Goal: Contribute content: Add original content to the website for others to see

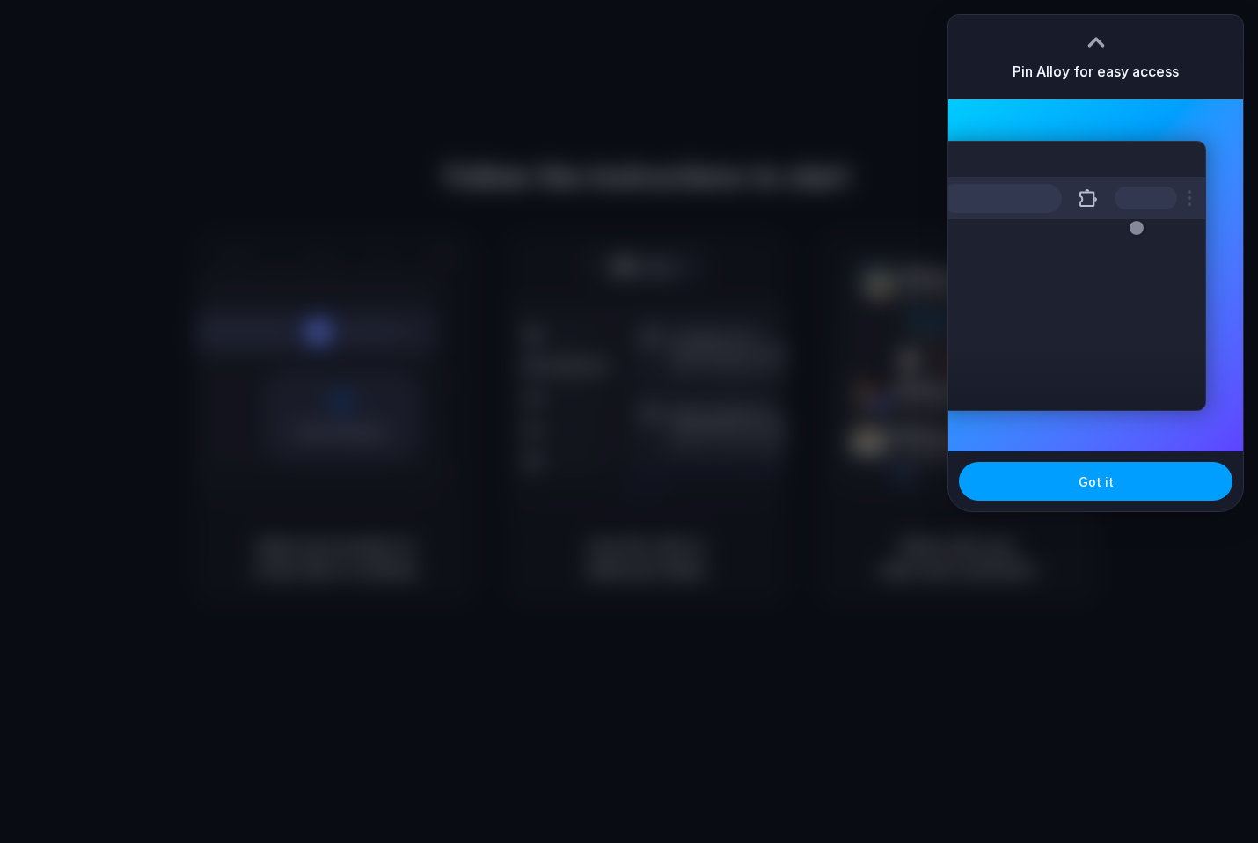
click at [1094, 477] on span "Got it" at bounding box center [1096, 481] width 35 height 18
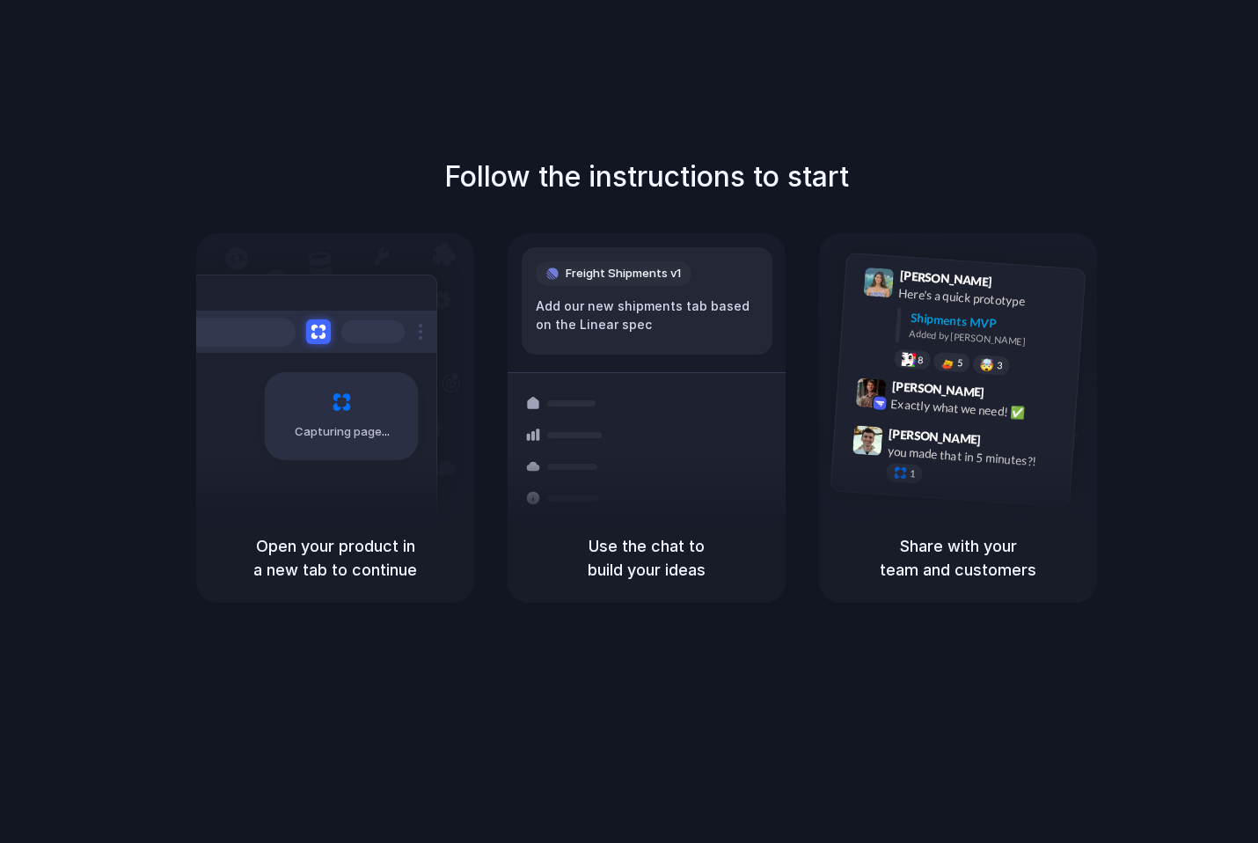
click at [486, 149] on div "Follow the instructions to start Capturing page Open your product in a new tab …" at bounding box center [646, 439] width 1293 height 878
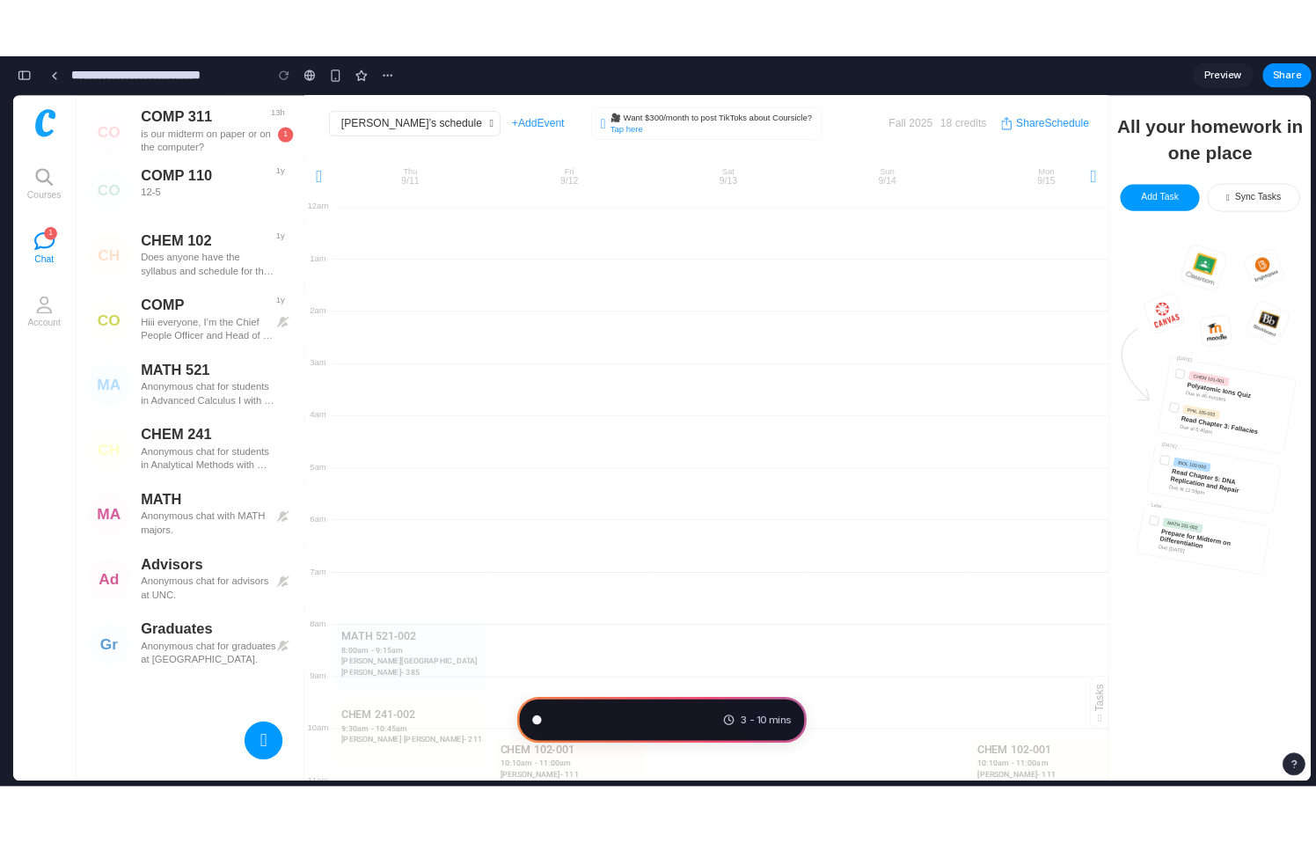
scroll to position [12337, 0]
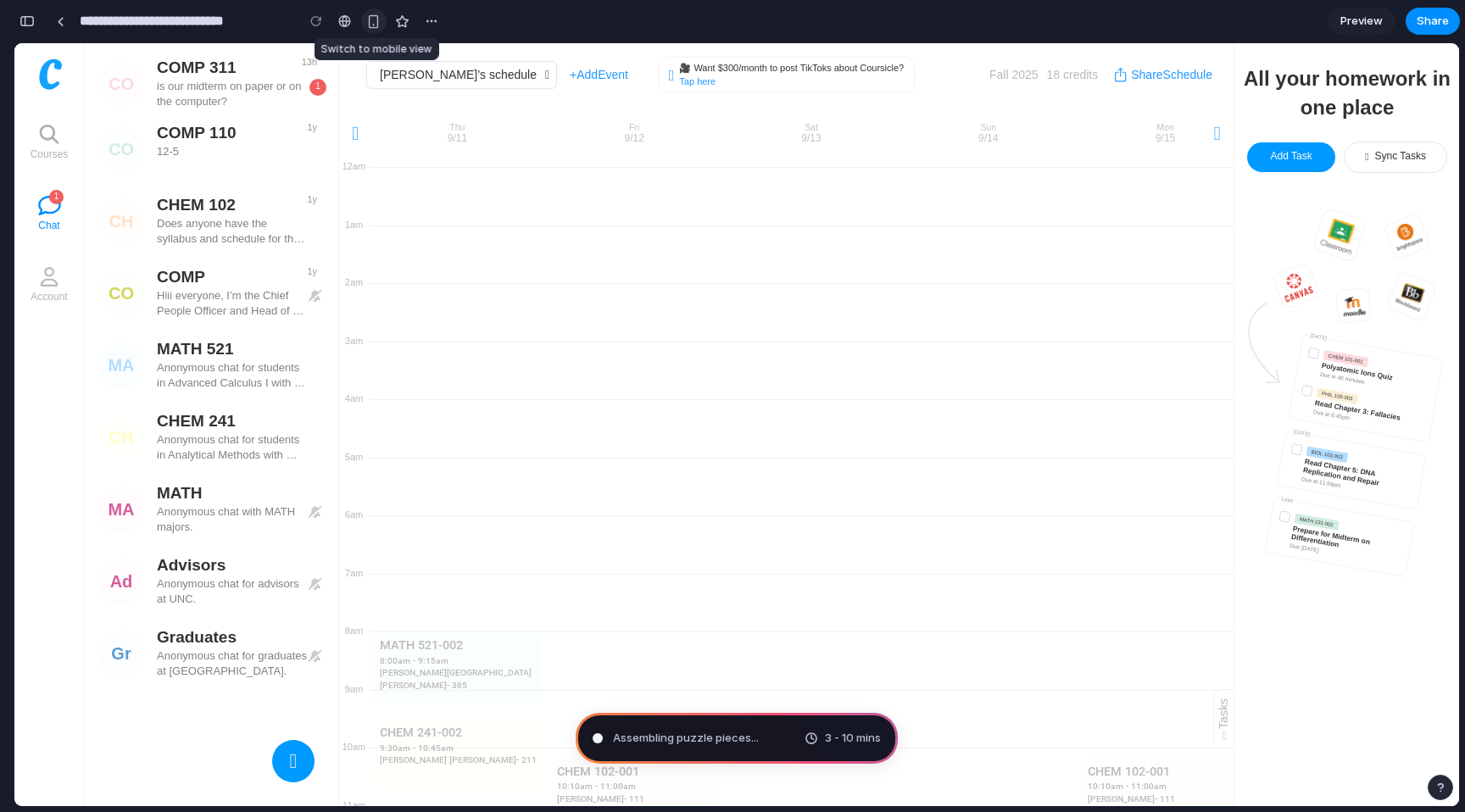
click at [385, 21] on button "button" at bounding box center [374, 21] width 25 height 25
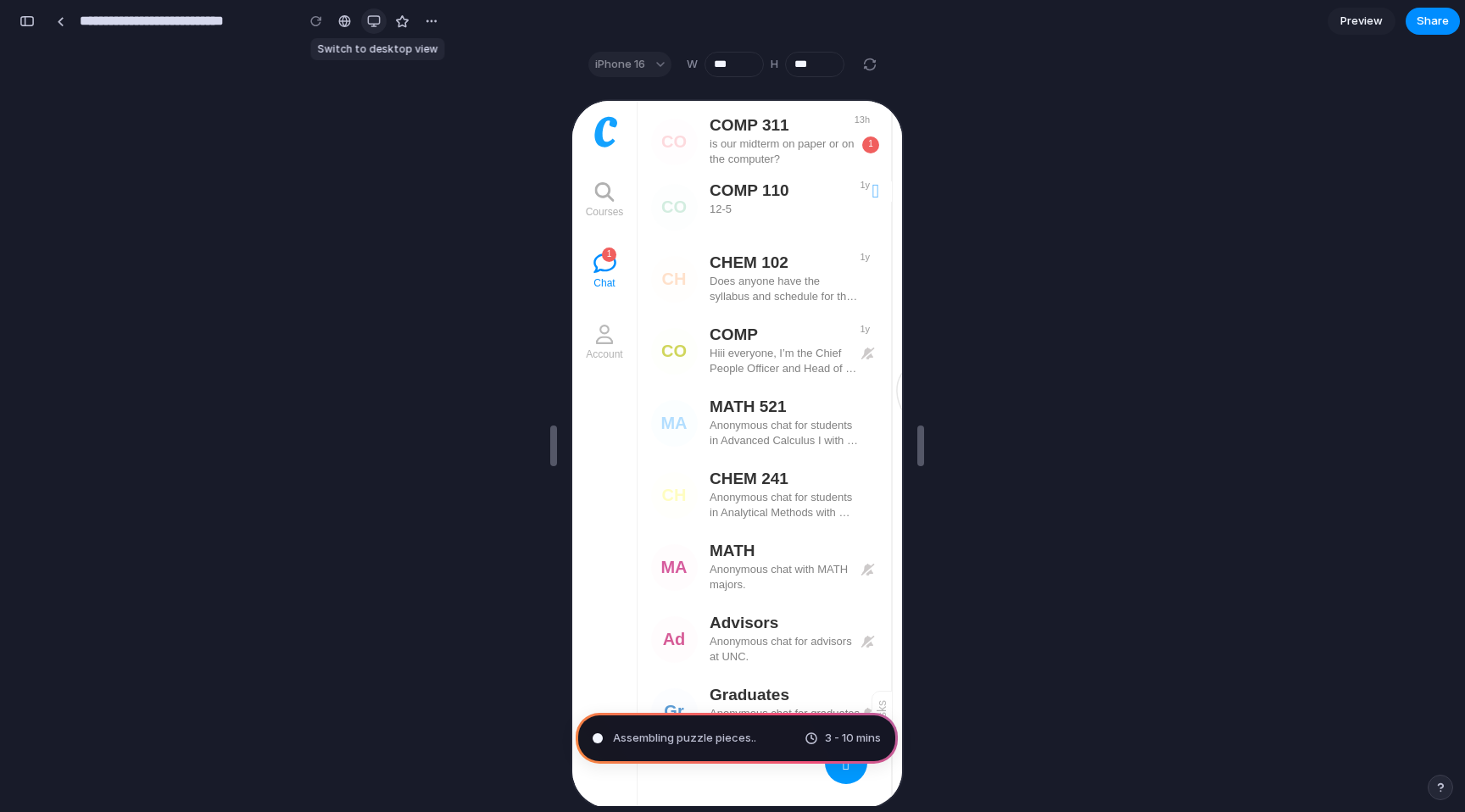
click at [378, 23] on div "button" at bounding box center [374, 21] width 13 height 13
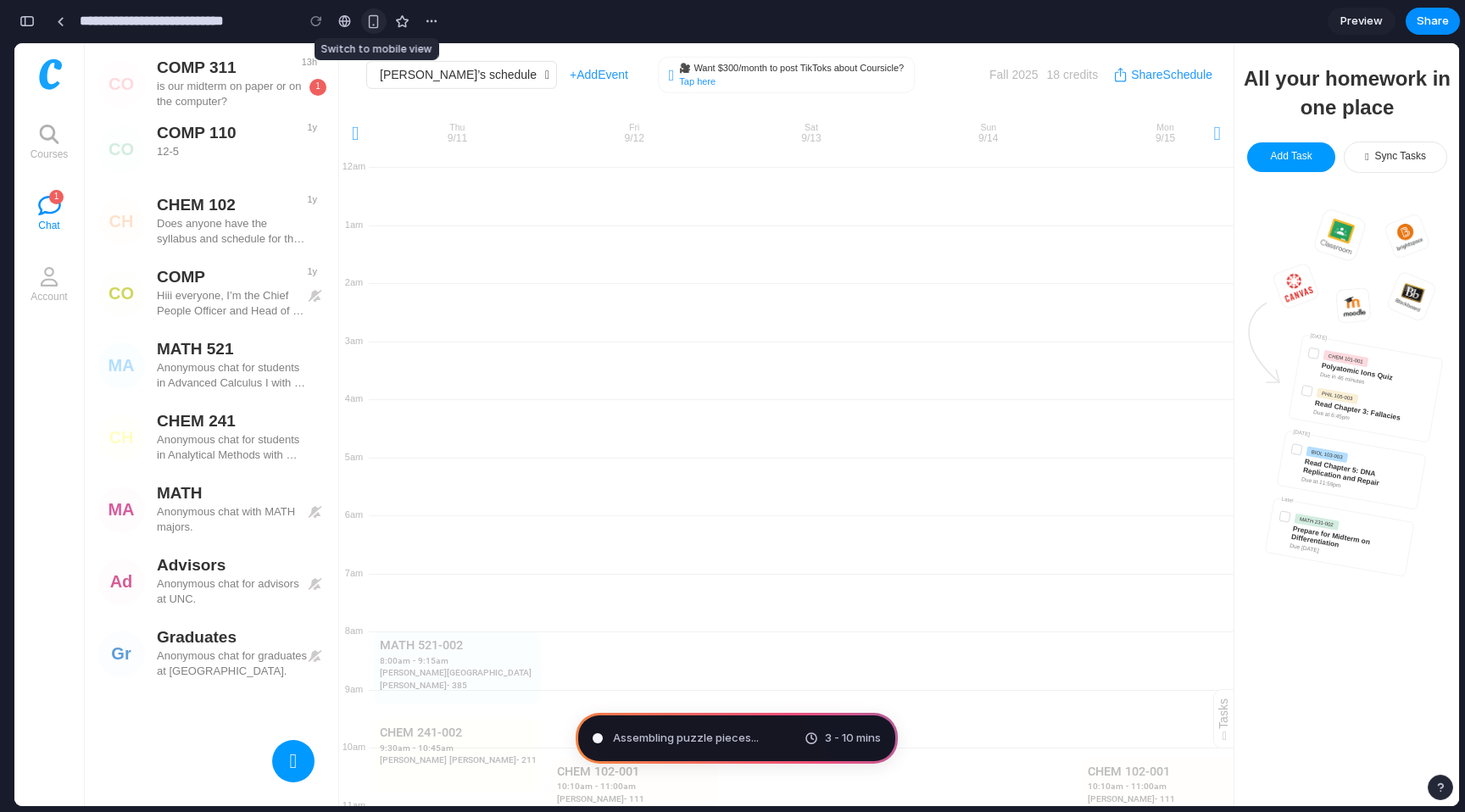
click at [378, 23] on div "button" at bounding box center [373, 21] width 14 height 14
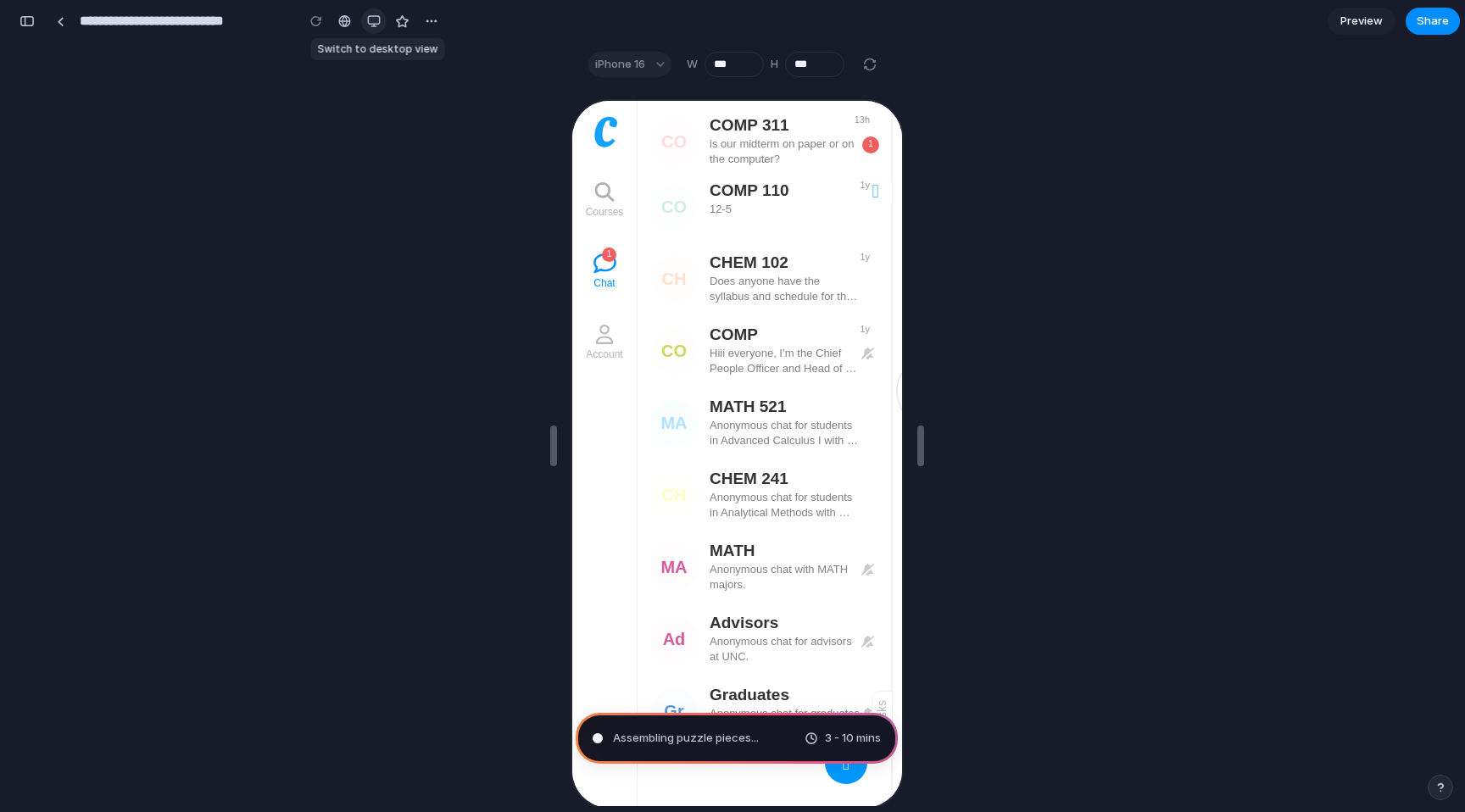
click at [378, 23] on div "button" at bounding box center [374, 21] width 13 height 13
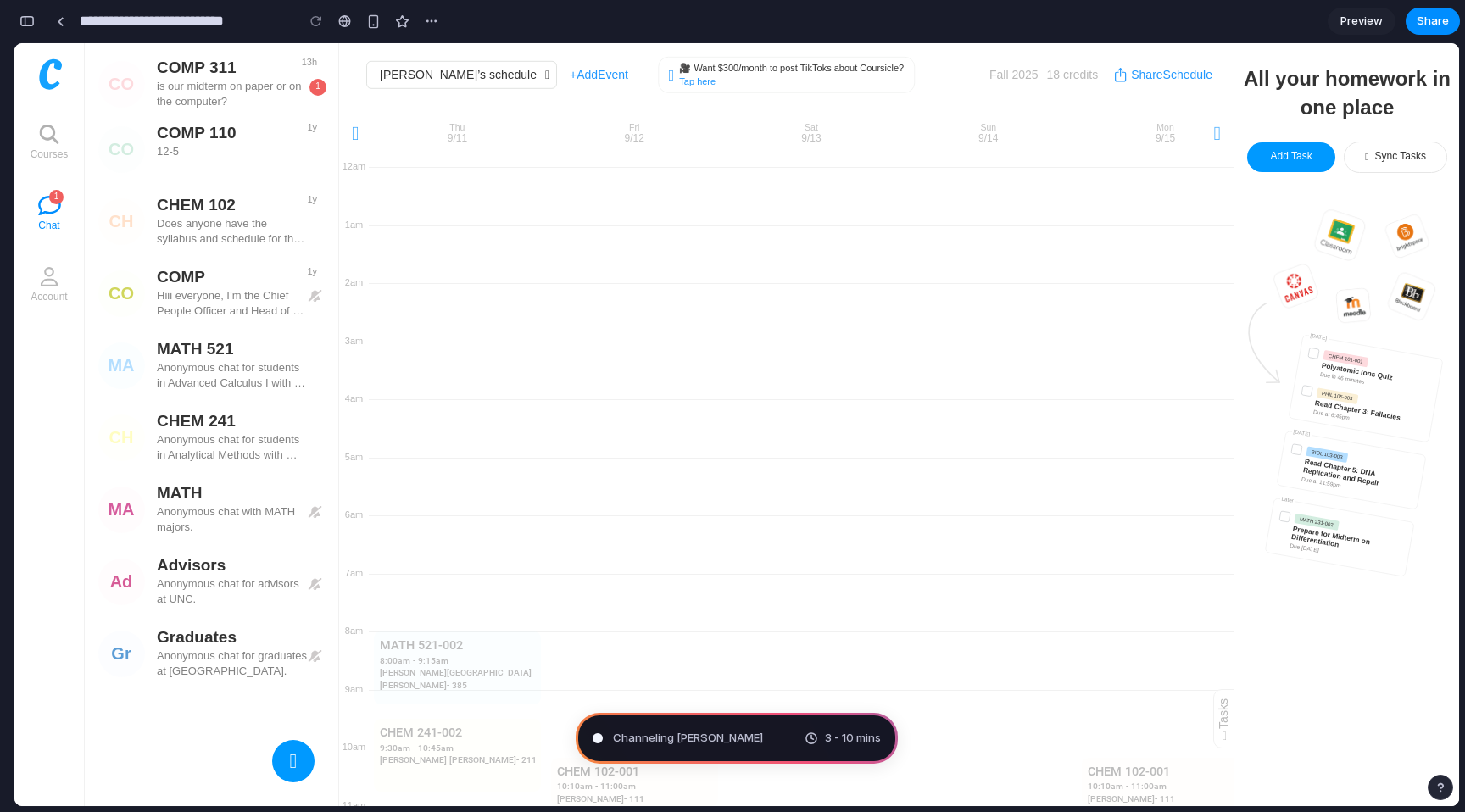
click at [723, 742] on span "Channeling [PERSON_NAME]" at bounding box center [688, 739] width 150 height 17
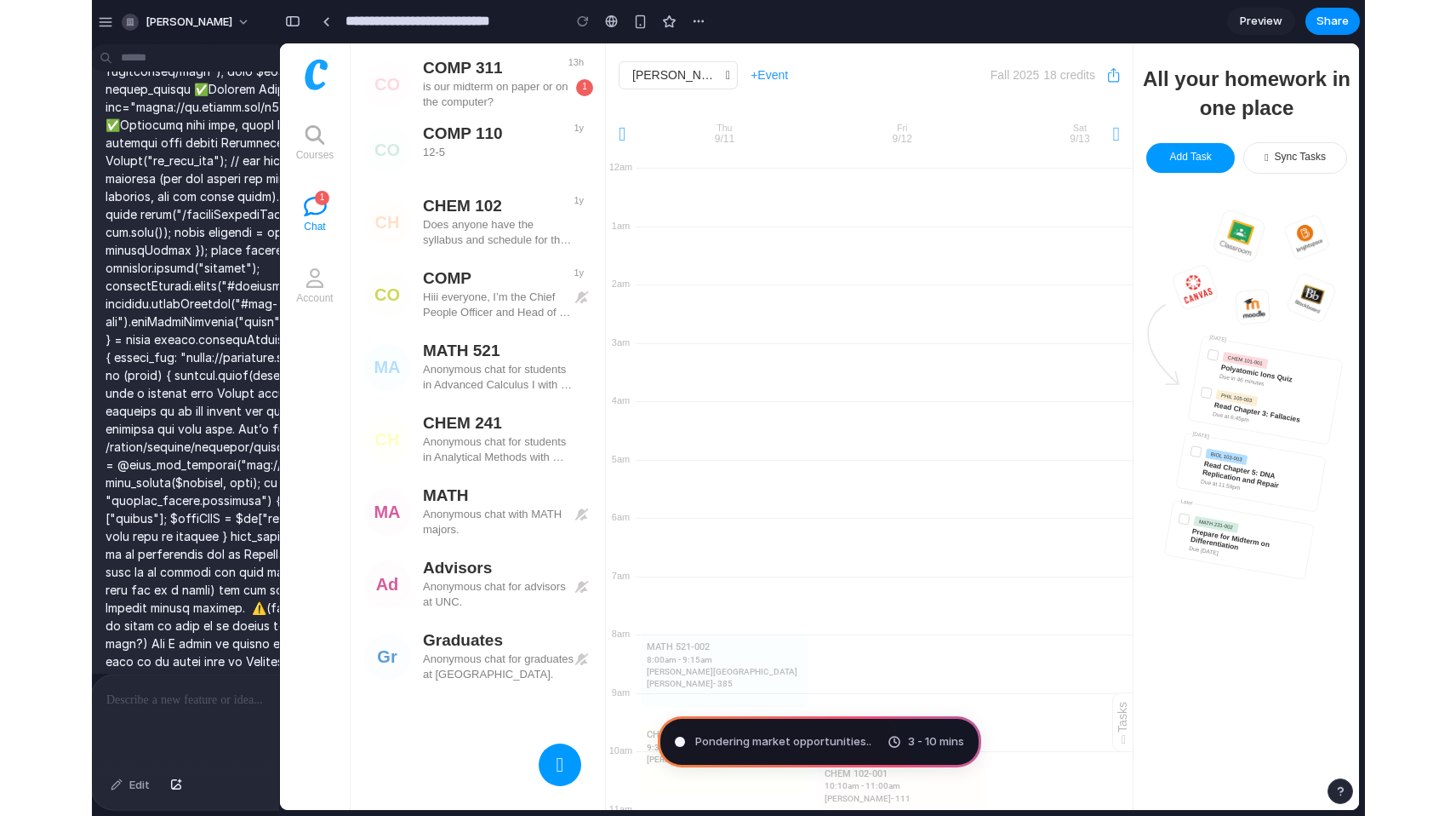
scroll to position [7933, 0]
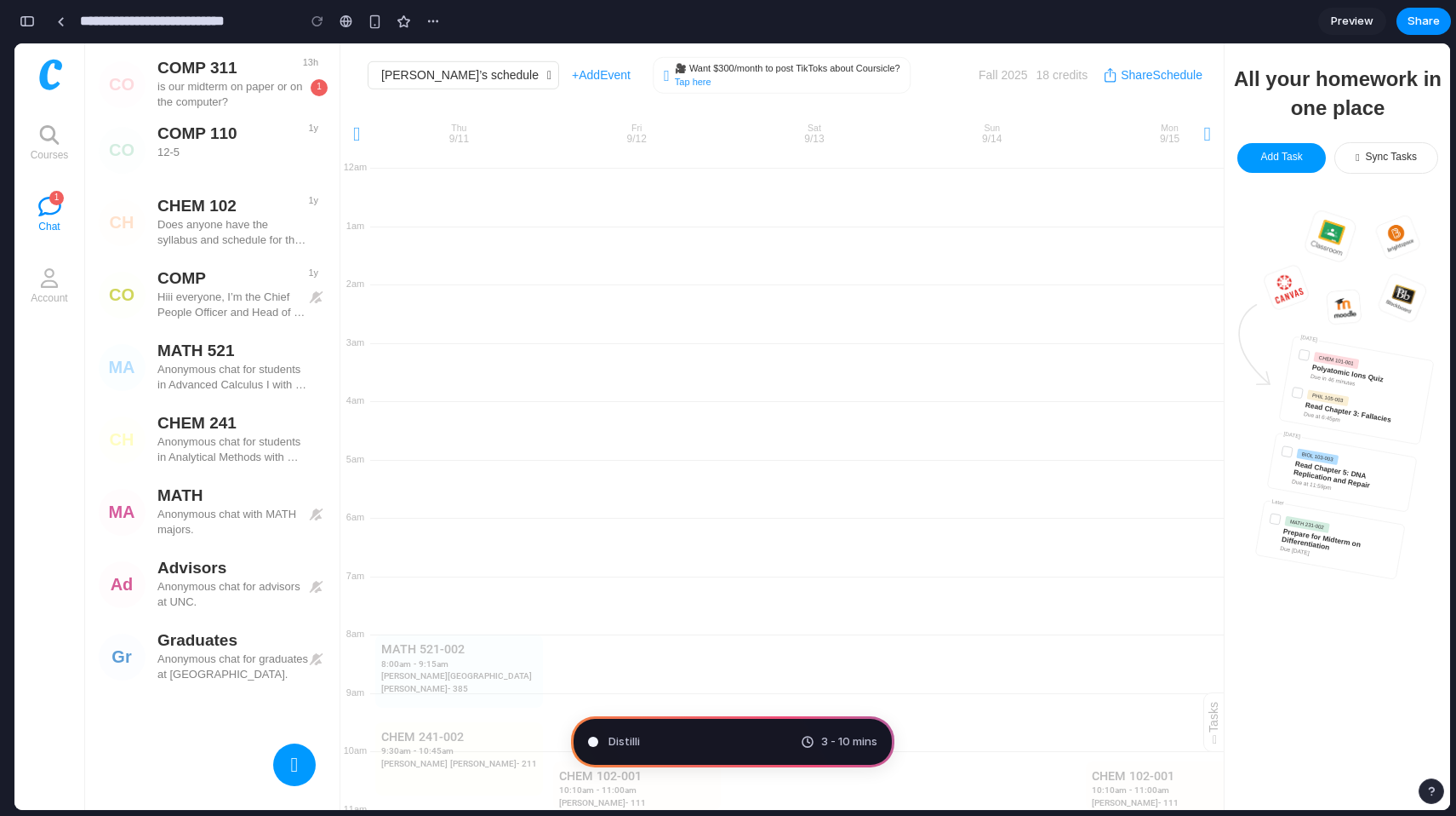
click at [696, 397] on div at bounding box center [638, 373] width 178 height 59
type input "**********"
